Goal: Navigation & Orientation: Find specific page/section

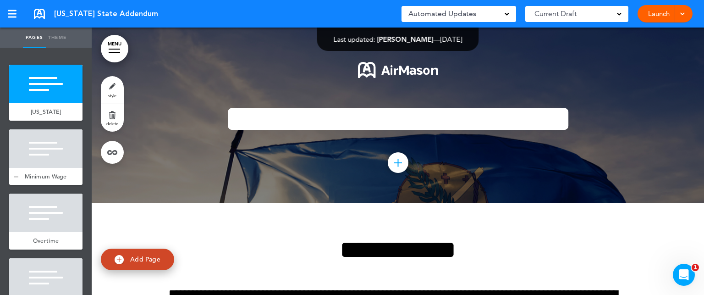
click at [39, 160] on div at bounding box center [45, 148] width 73 height 39
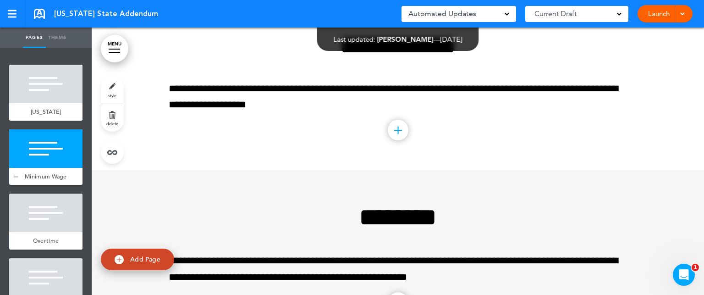
scroll to position [213, 0]
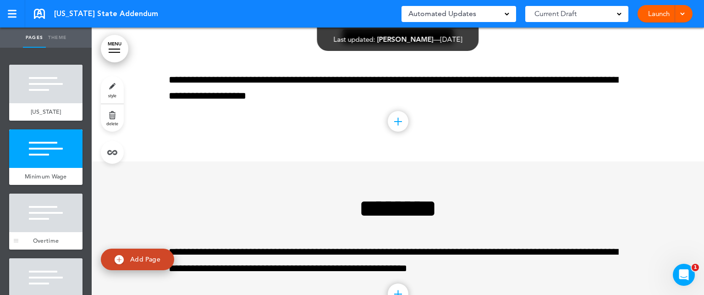
click at [38, 231] on div at bounding box center [45, 213] width 73 height 39
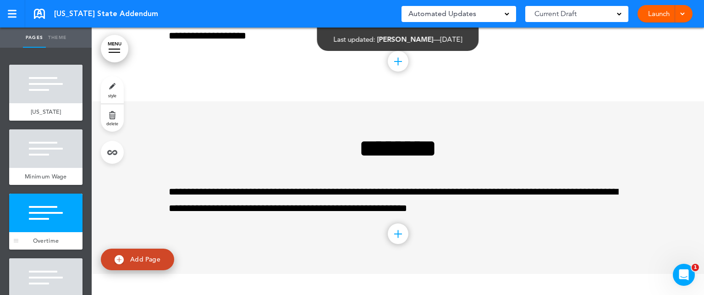
scroll to position [385, 0]
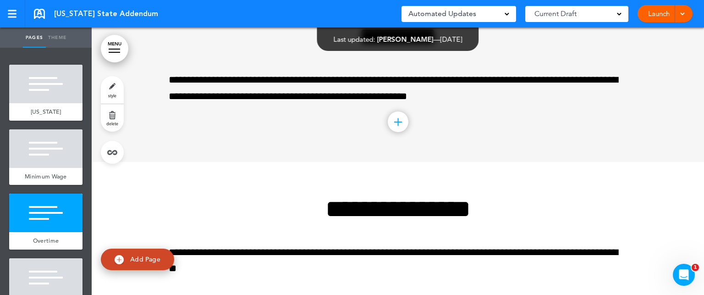
click at [37, 276] on div at bounding box center [45, 277] width 73 height 39
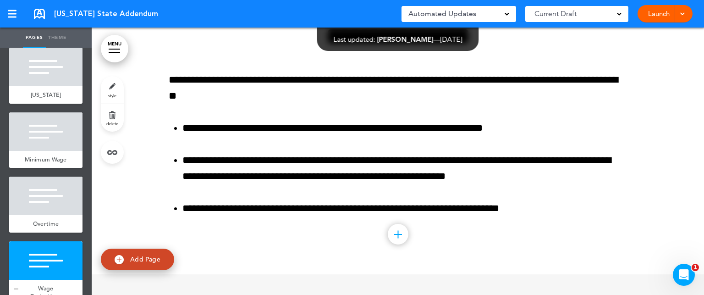
scroll to position [18, 0]
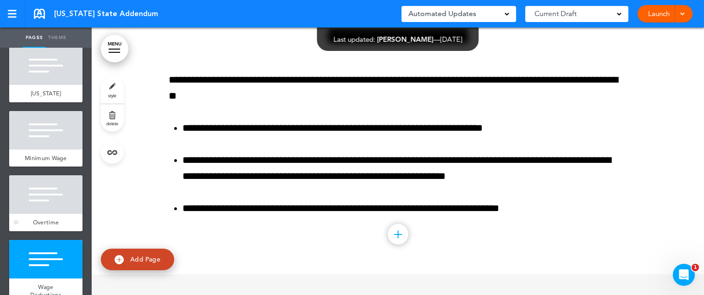
click at [34, 214] on div at bounding box center [45, 194] width 73 height 39
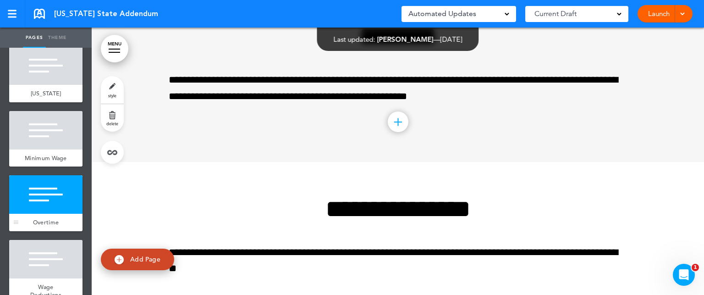
scroll to position [37, 0]
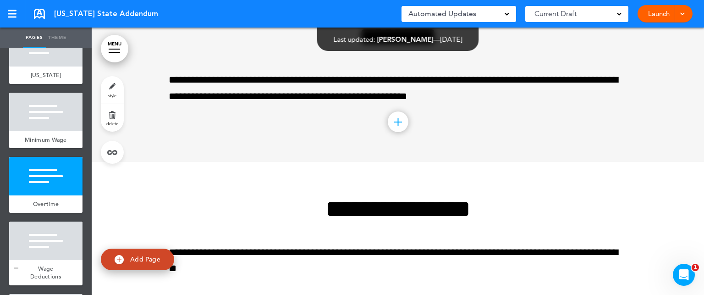
click at [37, 256] on div at bounding box center [45, 240] width 73 height 39
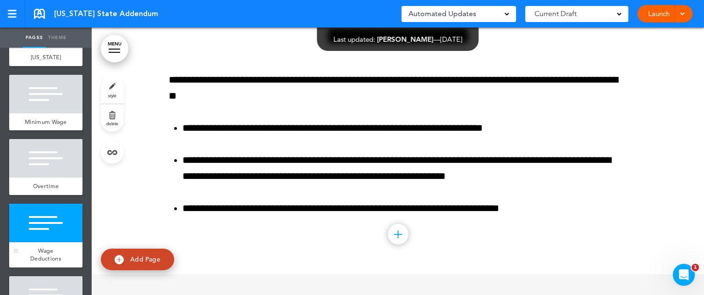
scroll to position [55, 0]
click at [16, 9] on link at bounding box center [12, 14] width 25 height 28
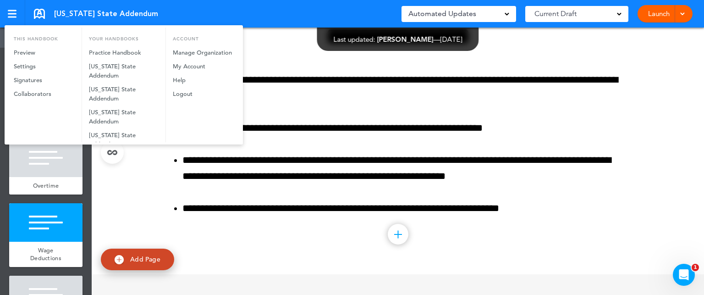
click at [11, 11] on div at bounding box center [352, 147] width 704 height 295
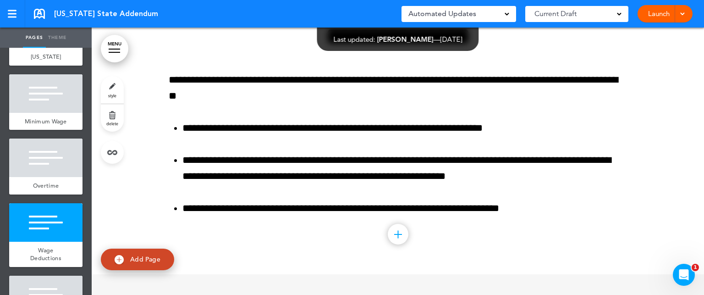
scroll to position [385, 0]
